Goal: Information Seeking & Learning: Learn about a topic

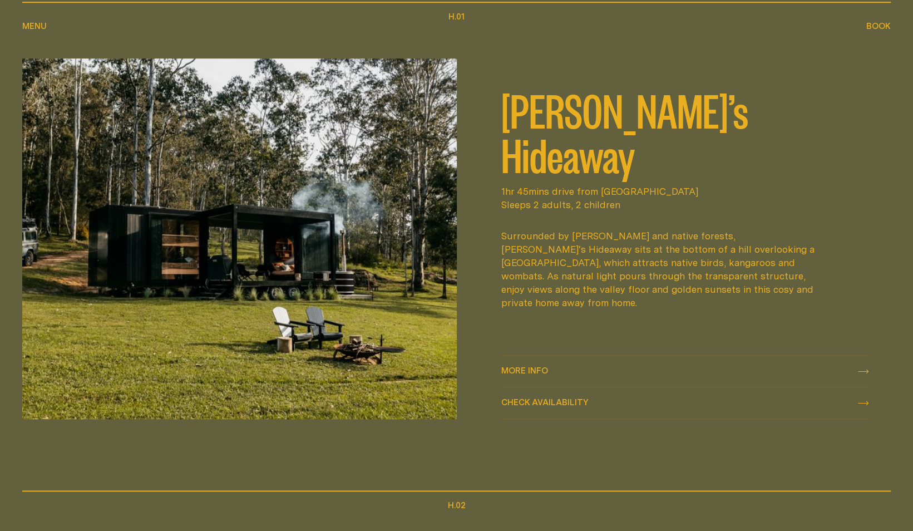
scroll to position [652, 0]
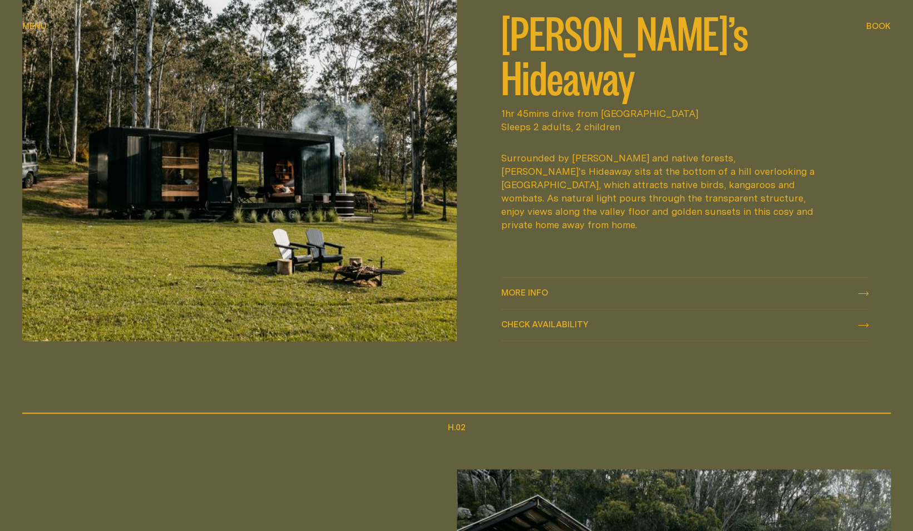
click at [861, 293] on icon at bounding box center [863, 293] width 11 height 4
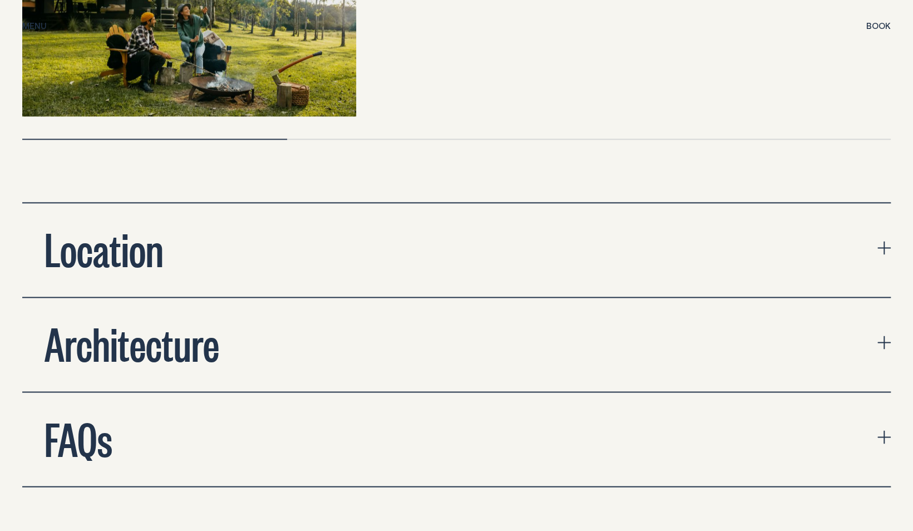
scroll to position [3685, 0]
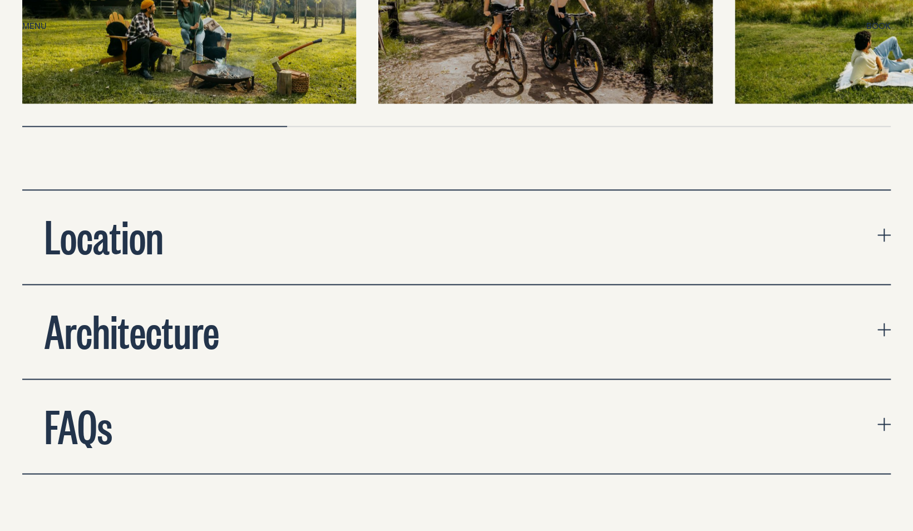
click at [890, 202] on div "Location Our first three cabins are in [GEOGRAPHIC_DATA], a historic village in…" at bounding box center [456, 331] width 913 height 285
click at [885, 234] on icon "expand accordion" at bounding box center [884, 234] width 13 height 1
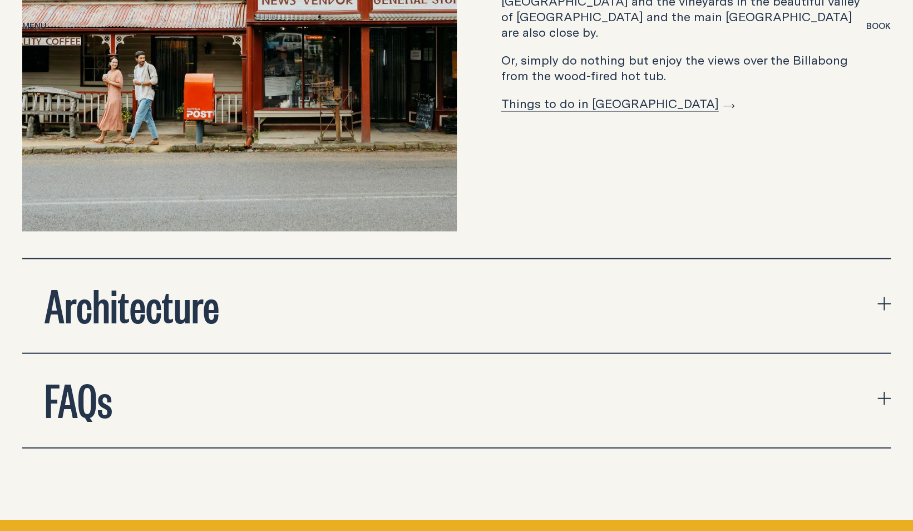
scroll to position [4173, 0]
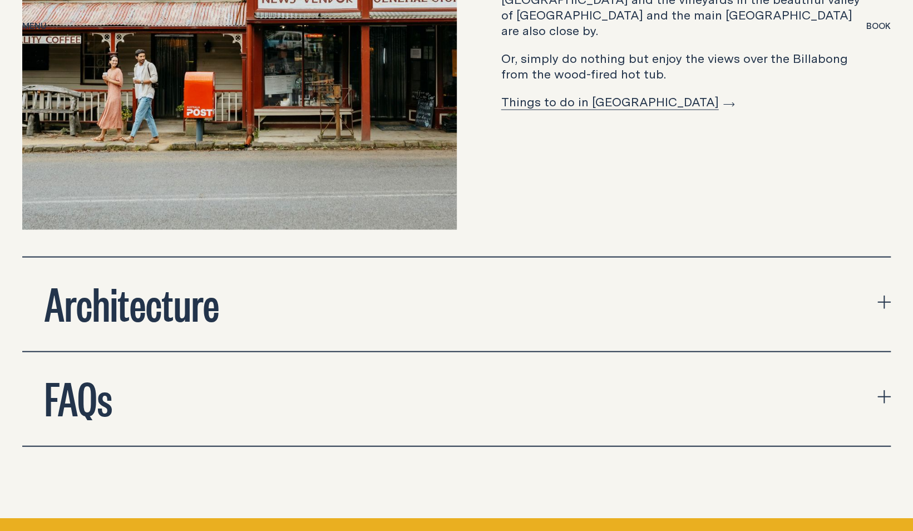
click at [886, 302] on icon "expand accordion" at bounding box center [884, 302] width 13 height 1
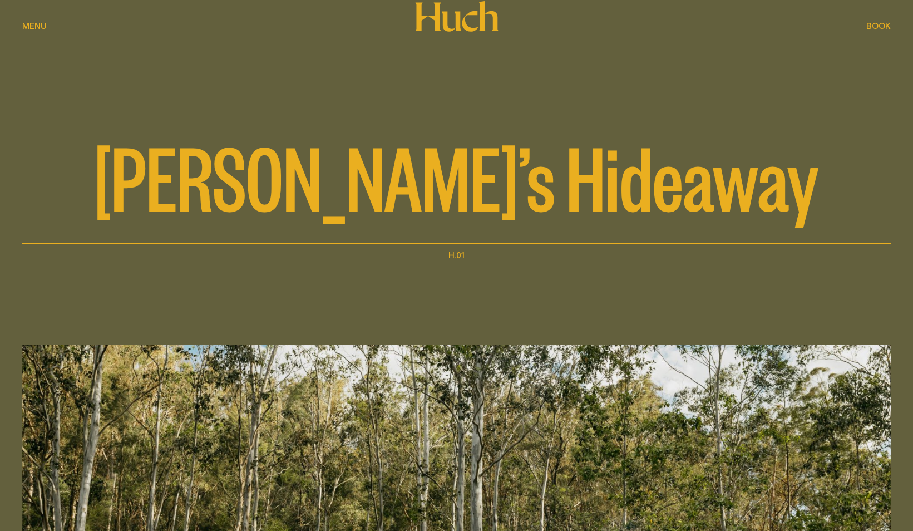
scroll to position [0, 0]
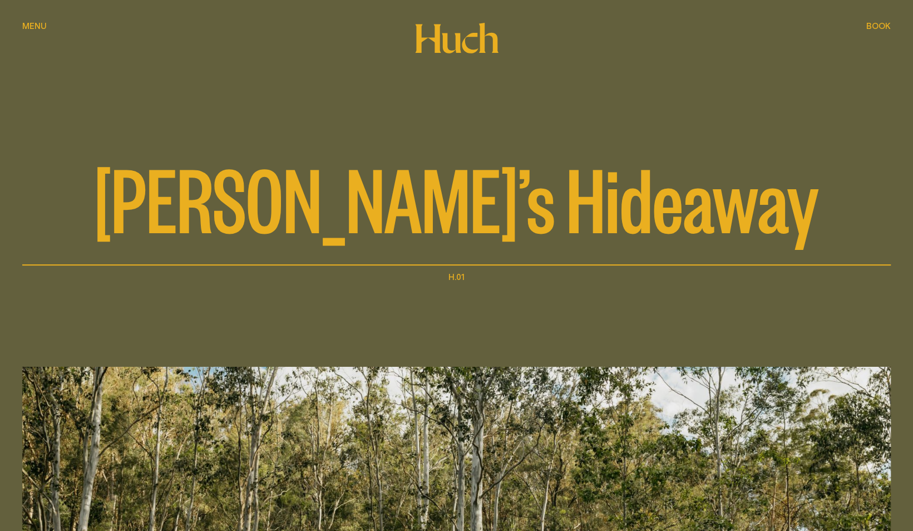
click at [456, 32] on icon at bounding box center [457, 37] width 84 height 31
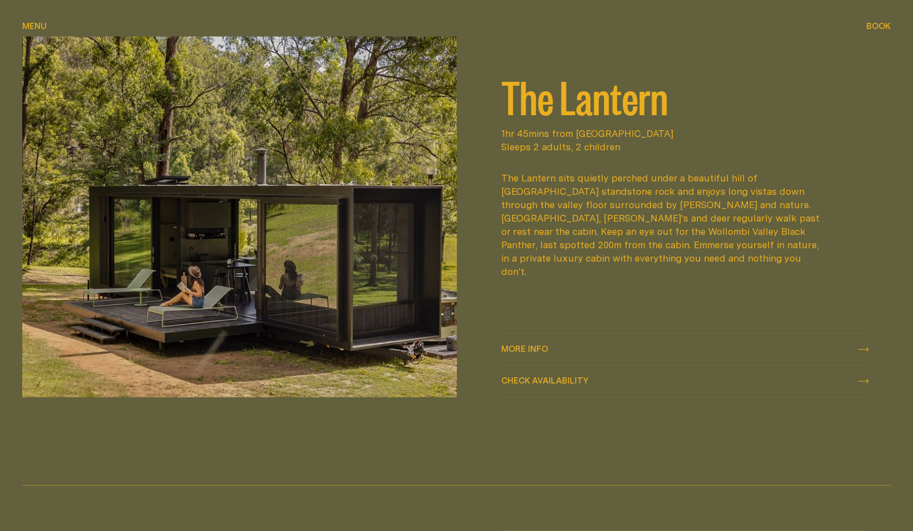
scroll to position [1588, 0]
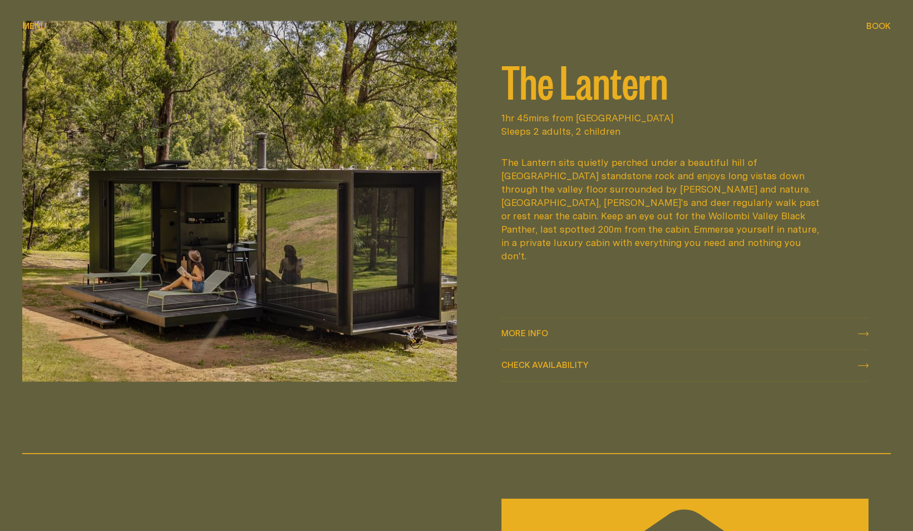
click at [864, 336] on icon at bounding box center [863, 334] width 11 height 4
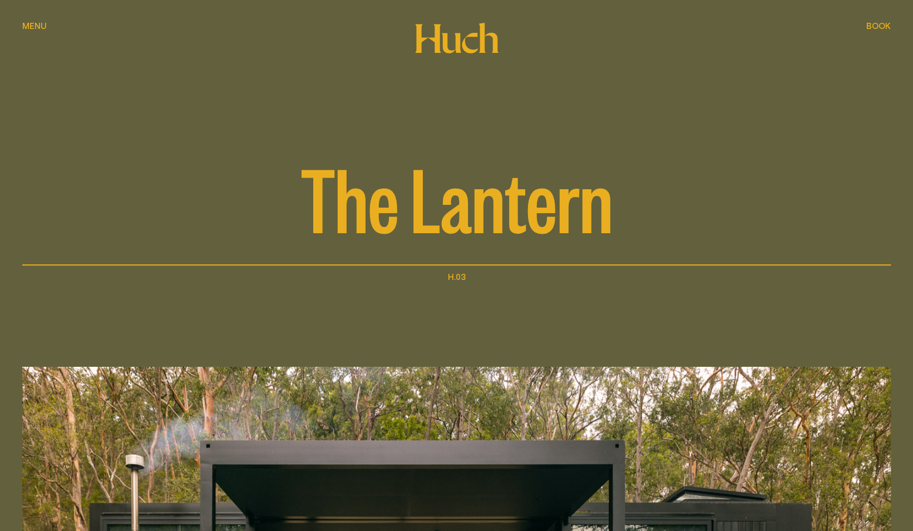
click at [452, 40] on icon at bounding box center [457, 37] width 84 height 31
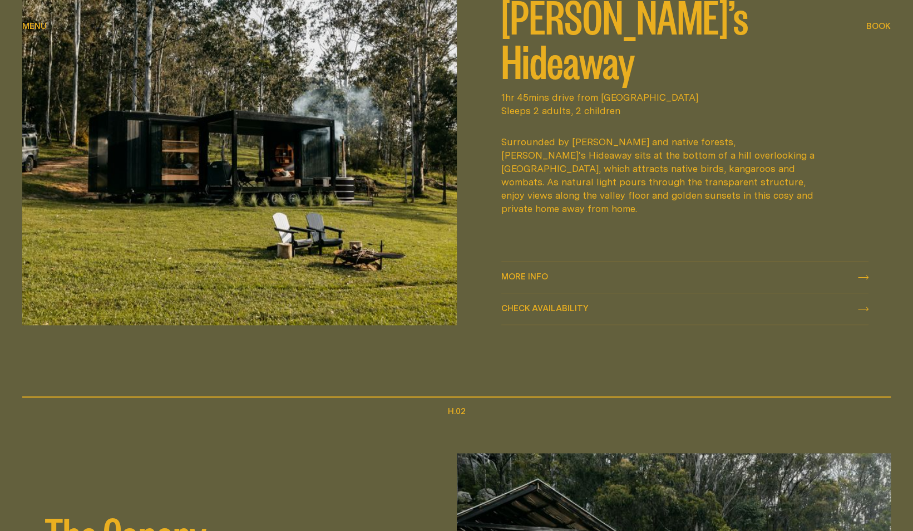
scroll to position [674, 0]
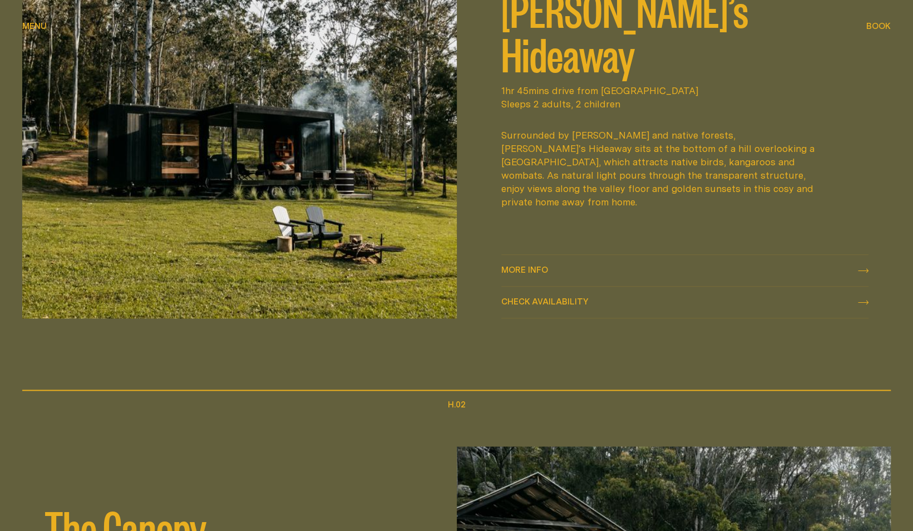
click at [529, 264] on link "More info More info" at bounding box center [685, 270] width 368 height 31
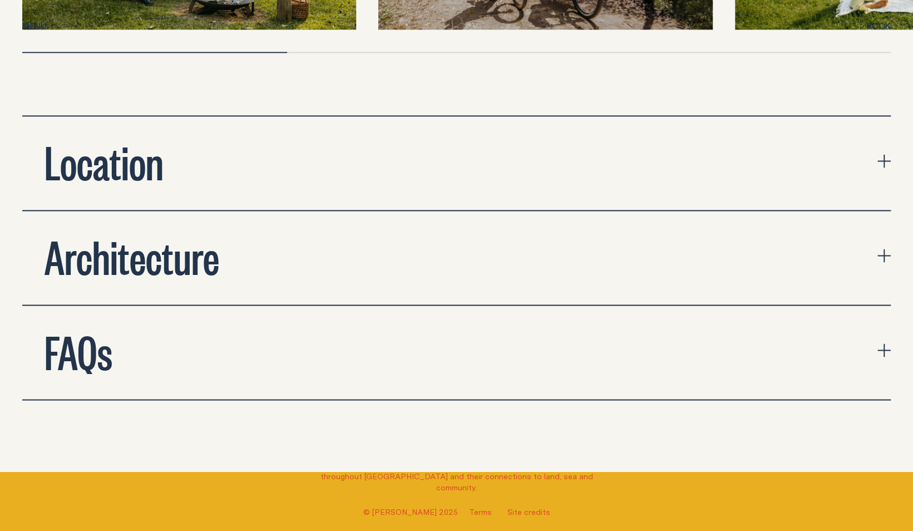
scroll to position [3769, 0]
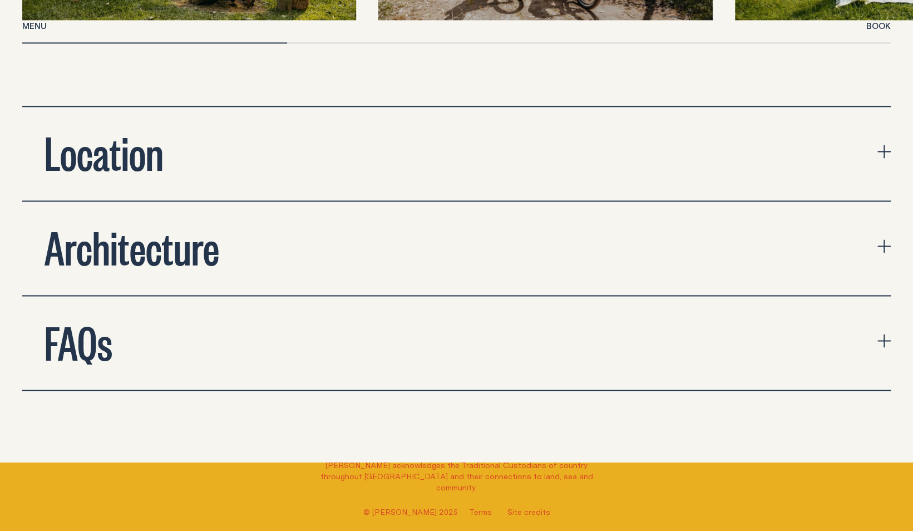
click at [886, 334] on icon "expand accordion" at bounding box center [884, 340] width 13 height 13
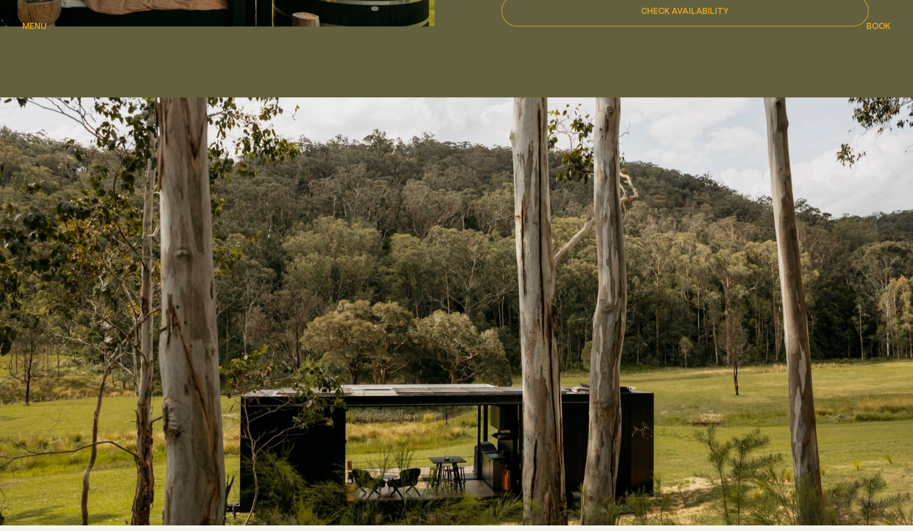
scroll to position [1146, 0]
